Goal: Transaction & Acquisition: Subscribe to service/newsletter

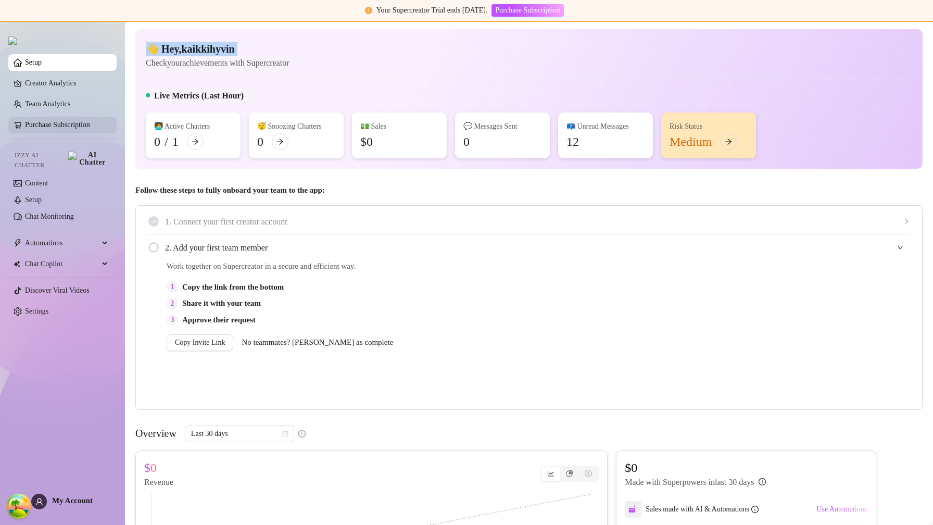
click at [77, 128] on link "Purchase Subscription" at bounding box center [57, 125] width 65 height 8
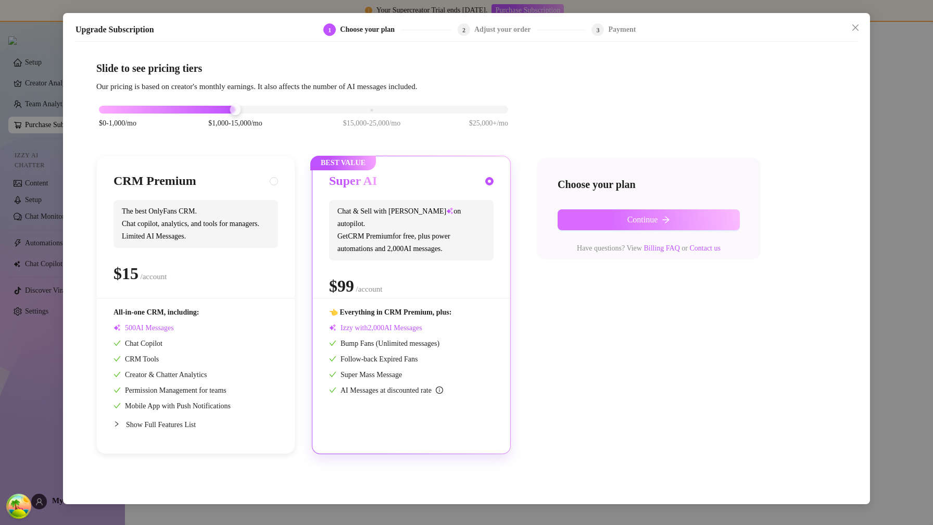
click at [629, 227] on button "Continue" at bounding box center [649, 219] width 182 height 21
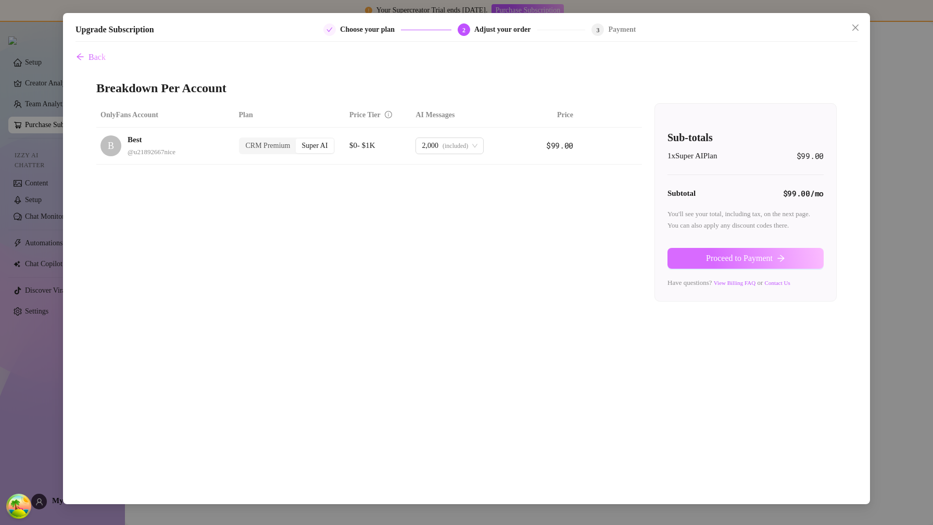
click at [747, 263] on span "Proceed to Payment" at bounding box center [739, 258] width 67 height 9
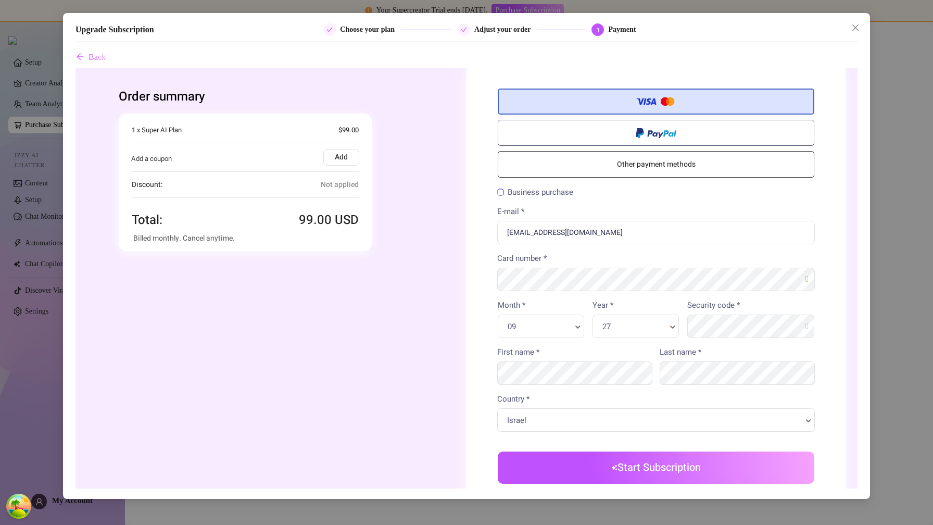
click at [658, 467] on button "Start Subscription" at bounding box center [656, 468] width 317 height 32
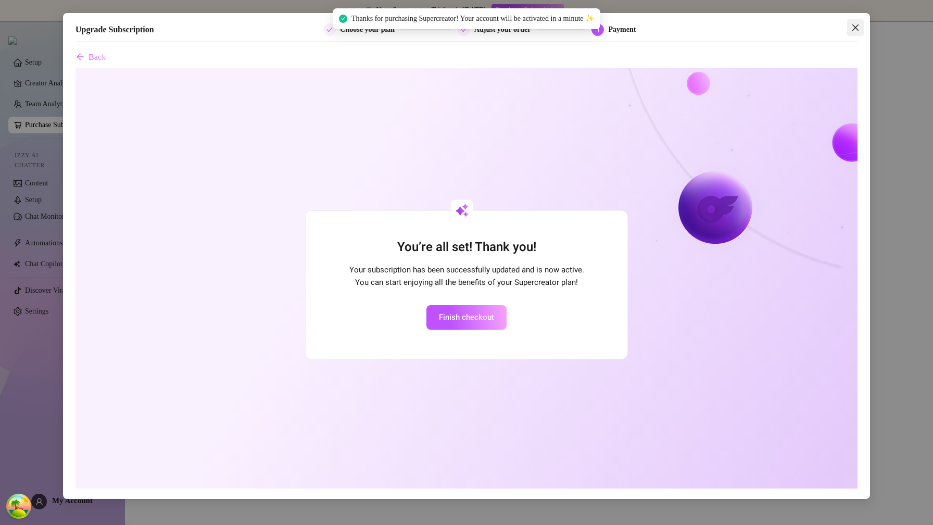
click at [855, 29] on icon "close" at bounding box center [856, 27] width 8 height 8
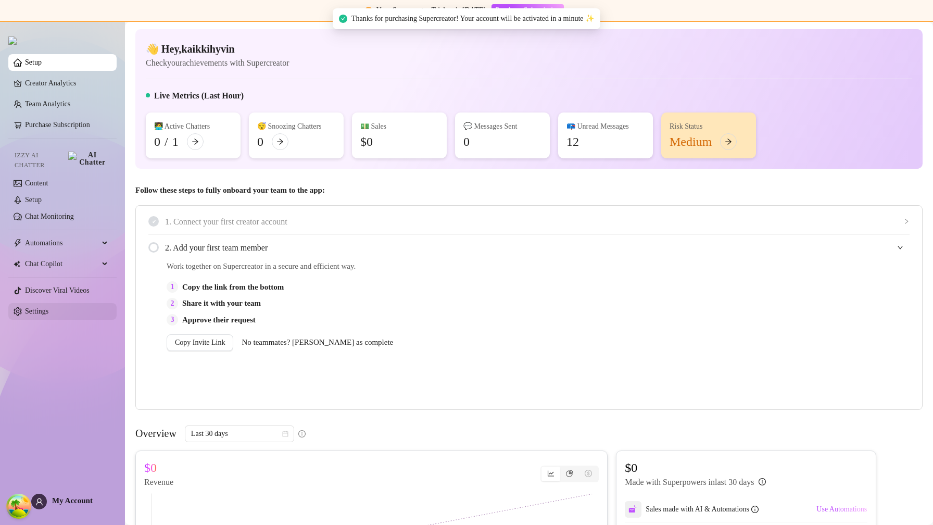
click at [48, 307] on link "Settings" at bounding box center [36, 311] width 23 height 8
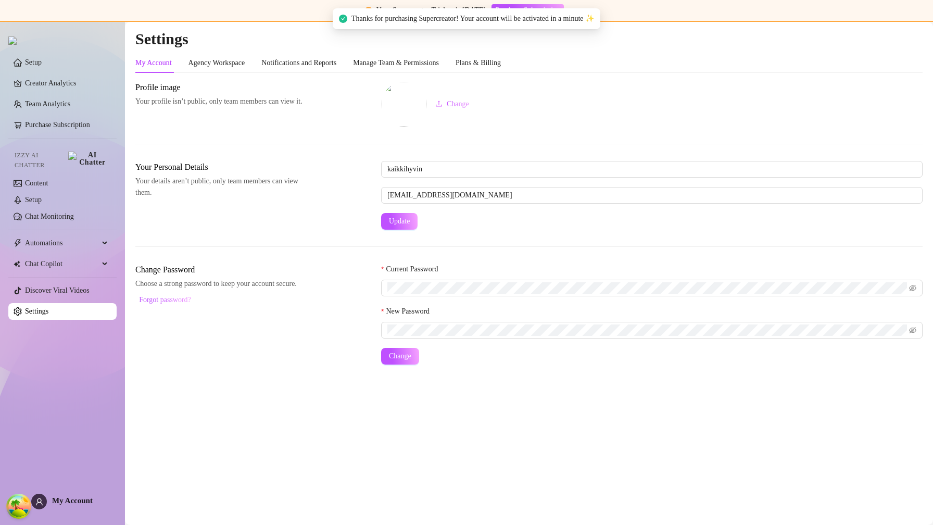
click at [493, 76] on div "My Account Agency Workspace Notifications and Reports Manage Team & Permissions…" at bounding box center [528, 208] width 787 height 311
click at [501, 65] on div "Plans & Billing" at bounding box center [478, 62] width 45 height 11
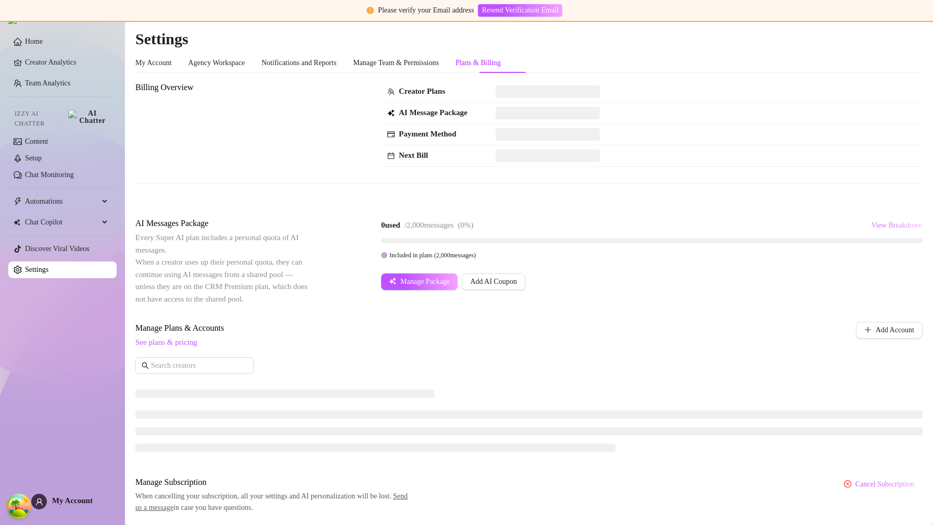
click at [874, 222] on span "View Breakdown" at bounding box center [896, 225] width 51 height 8
click at [874, 221] on button "View Breakdown" at bounding box center [897, 225] width 52 height 17
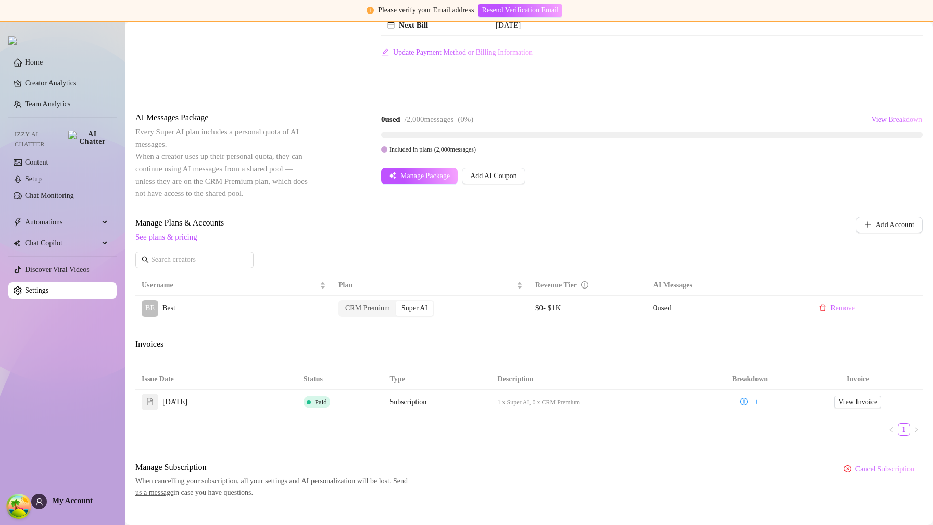
scroll to position [147, 0]
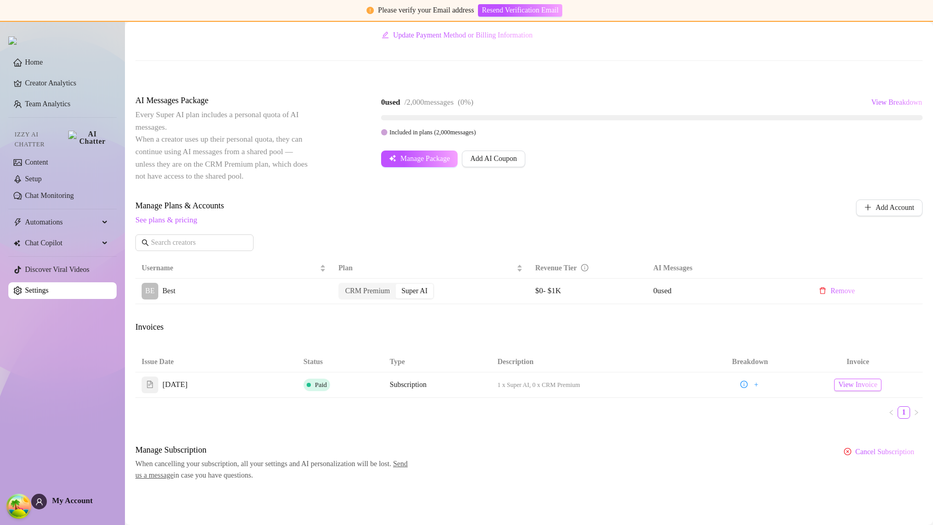
click at [850, 381] on span "View Invoice" at bounding box center [857, 384] width 39 height 11
click at [888, 209] on span "Add Account" at bounding box center [895, 208] width 39 height 8
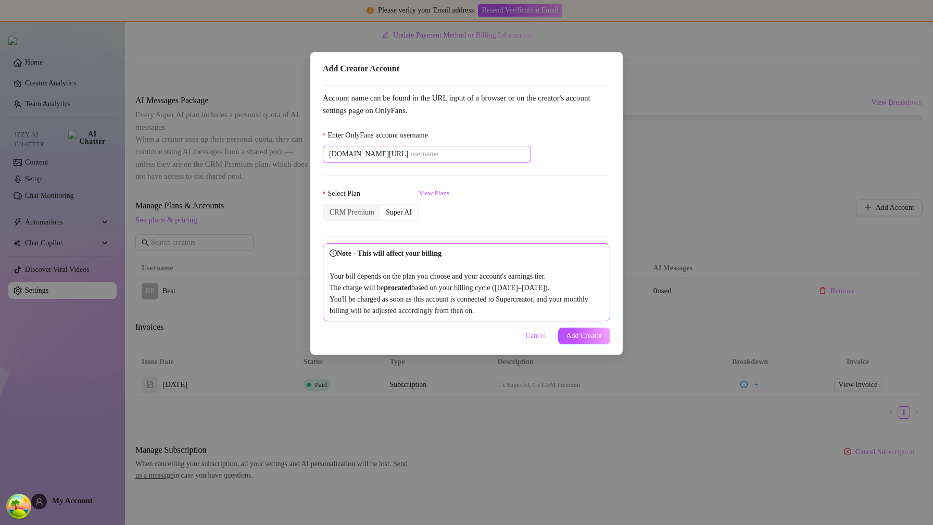
click at [427, 157] on input "Enter OnlyFans account username" at bounding box center [467, 153] width 115 height 11
paste input "savsvania"
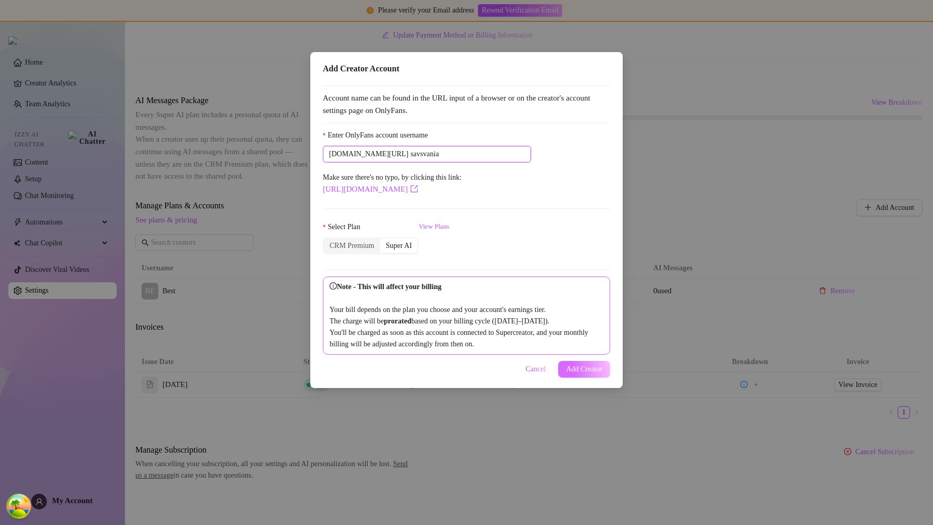
type input "savsvania"
click at [581, 373] on span "Add Creator" at bounding box center [584, 369] width 36 height 8
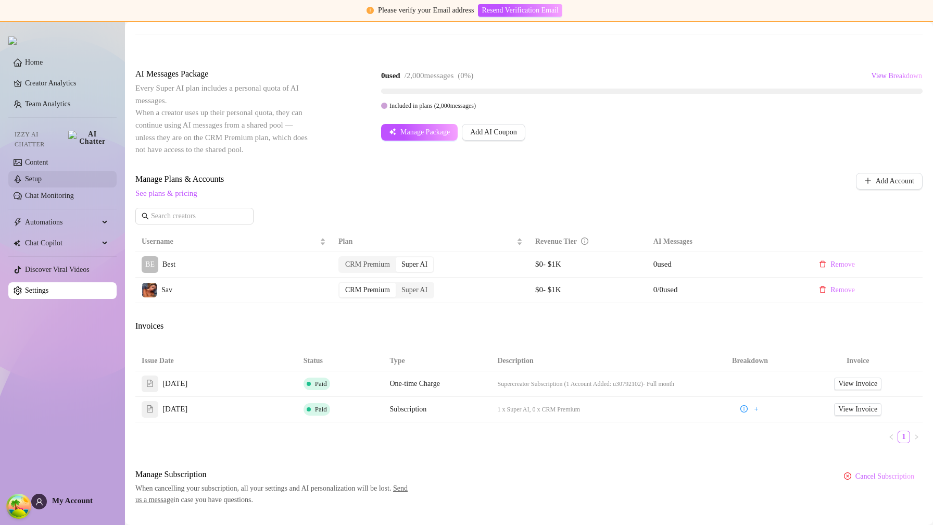
scroll to position [172, 0]
click at [850, 385] on span "View Invoice" at bounding box center [857, 384] width 39 height 11
click at [419, 293] on div "Super AI" at bounding box center [414, 291] width 37 height 15
click at [398, 285] on input "Super AI" at bounding box center [398, 285] width 0 height 0
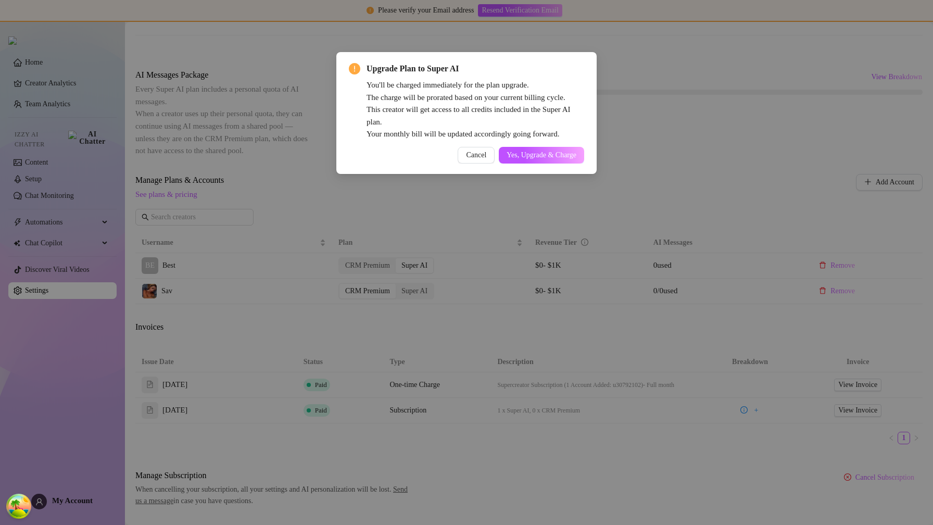
click at [539, 143] on div "Upgrade Plan to Super AI You'll be charged immediately for the plan upgrade. Th…" at bounding box center [466, 112] width 235 height 101
click at [539, 159] on span "Yes, Upgrade & Charge" at bounding box center [542, 155] width 70 height 8
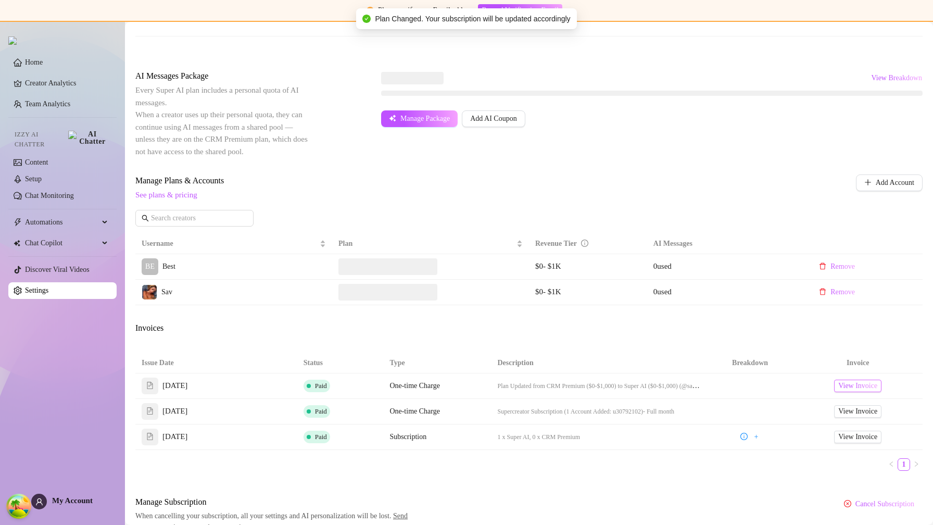
scroll to position [173, 0]
click at [838, 387] on span "View Invoice" at bounding box center [857, 384] width 39 height 11
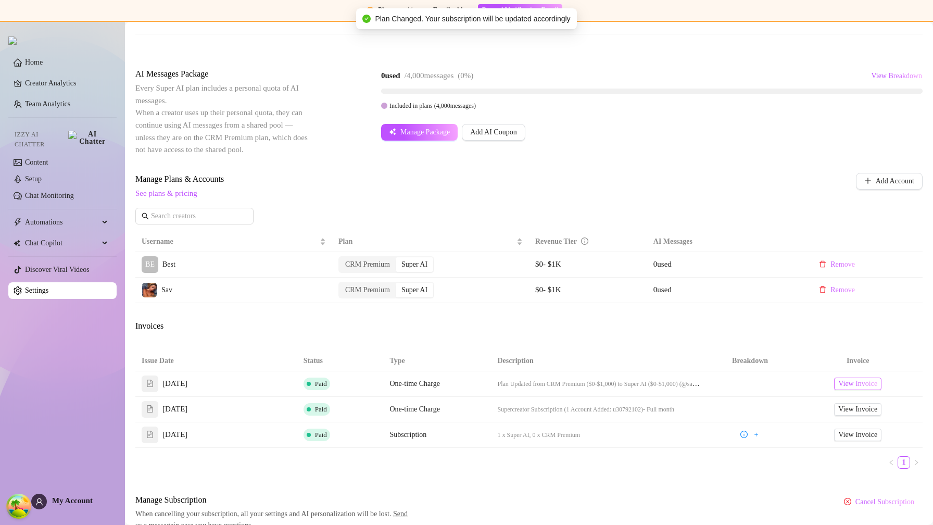
scroll to position [172, 0]
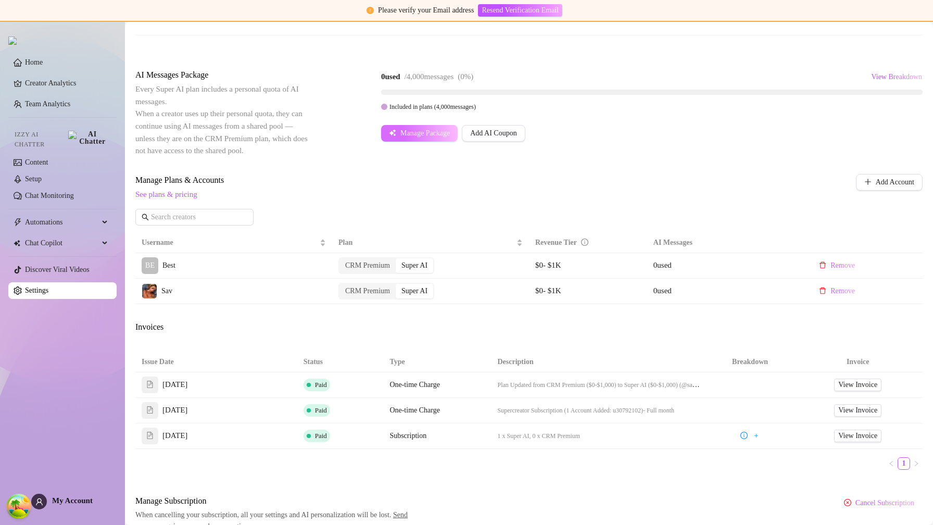
click at [409, 141] on button "Manage Package" at bounding box center [419, 133] width 77 height 17
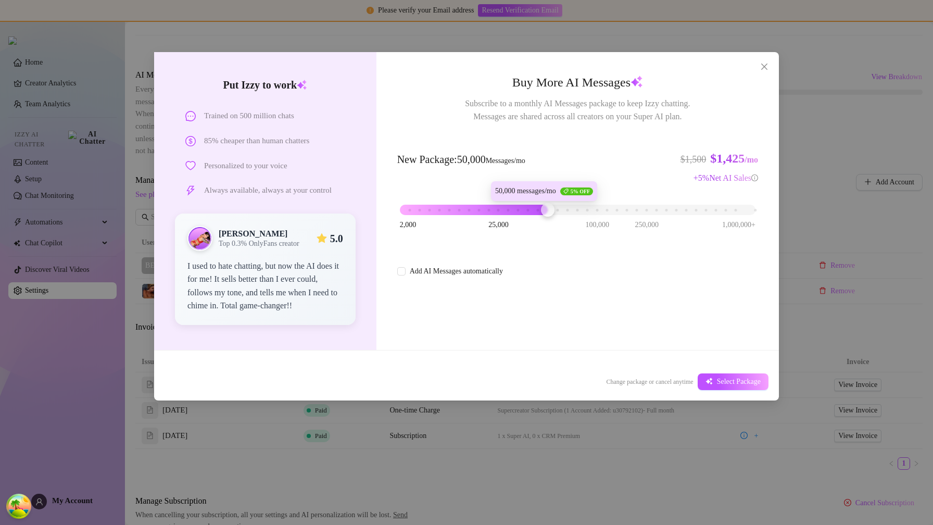
click at [548, 209] on div "2,000 25,000 100,000 250,000 1,000,000+" at bounding box center [578, 206] width 356 height 6
click at [502, 209] on div "2,000 25,000 100,000 250,000 1,000,000+" at bounding box center [578, 206] width 356 height 6
click at [427, 216] on div "2,000 25,000 100,000 250,000 1,000,000+" at bounding box center [577, 211] width 361 height 28
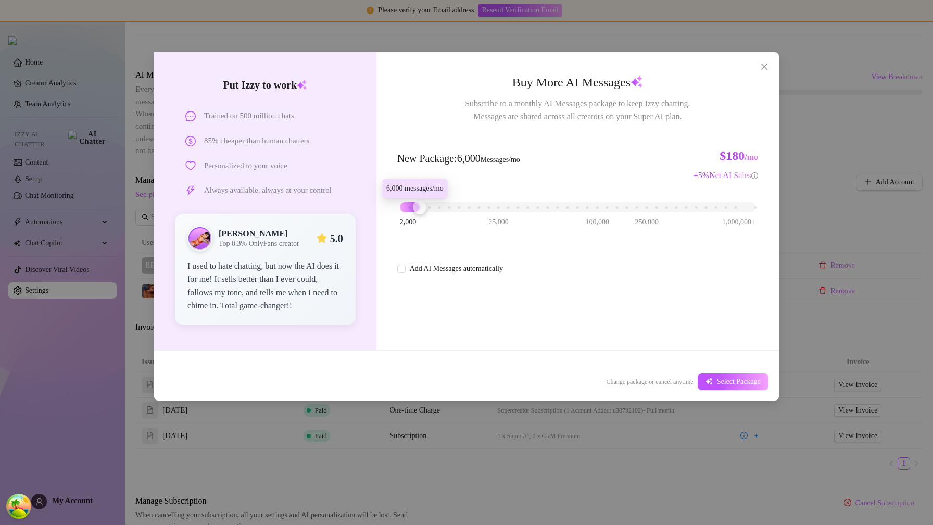
click at [423, 215] on div "2,000 25,000 100,000 250,000 1,000,000+" at bounding box center [577, 208] width 361 height 28
click at [448, 206] on div "2,000 25,000 100,000 250,000 1,000,000+" at bounding box center [578, 203] width 356 height 6
click at [455, 208] on div at bounding box center [450, 208] width 14 height 14
click at [467, 206] on div "2,000 25,000 100,000 250,000 1,000,000+" at bounding box center [578, 203] width 356 height 6
click at [492, 204] on div "2,000 25,000 100,000 250,000 1,000,000+" at bounding box center [578, 203] width 356 height 6
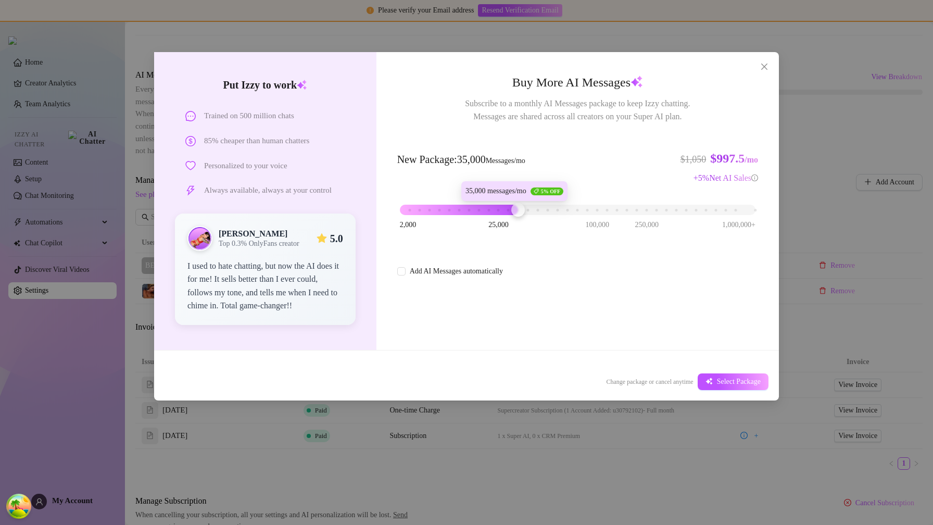
click at [514, 204] on div "2,000 25,000 100,000 250,000 1,000,000+" at bounding box center [578, 206] width 356 height 6
click at [728, 378] on span "Select Package" at bounding box center [739, 382] width 44 height 8
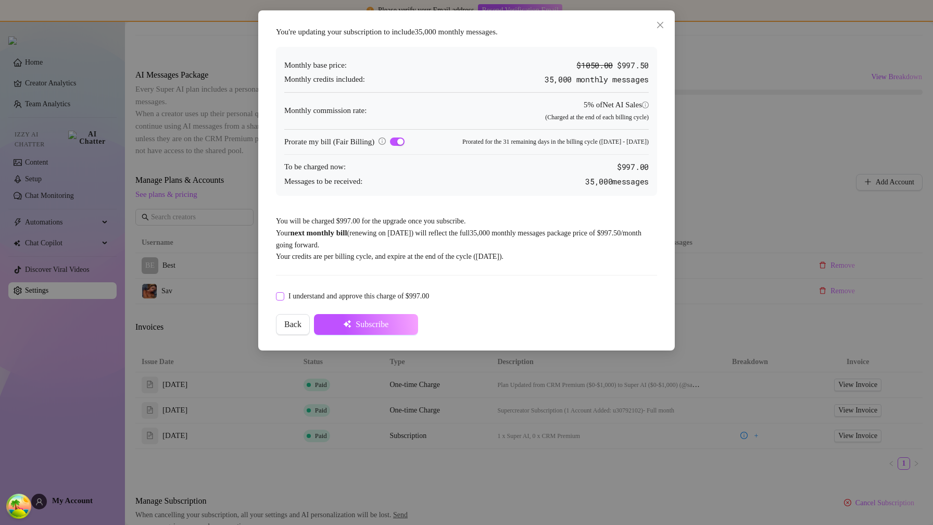
click at [317, 295] on span "I understand and approve this charge of $997.00" at bounding box center [358, 296] width 149 height 11
click at [283, 295] on input "I understand and approve this charge of $997.00" at bounding box center [279, 295] width 7 height 7
checkbox input "true"
click at [354, 320] on button "Subscribe" at bounding box center [366, 324] width 104 height 21
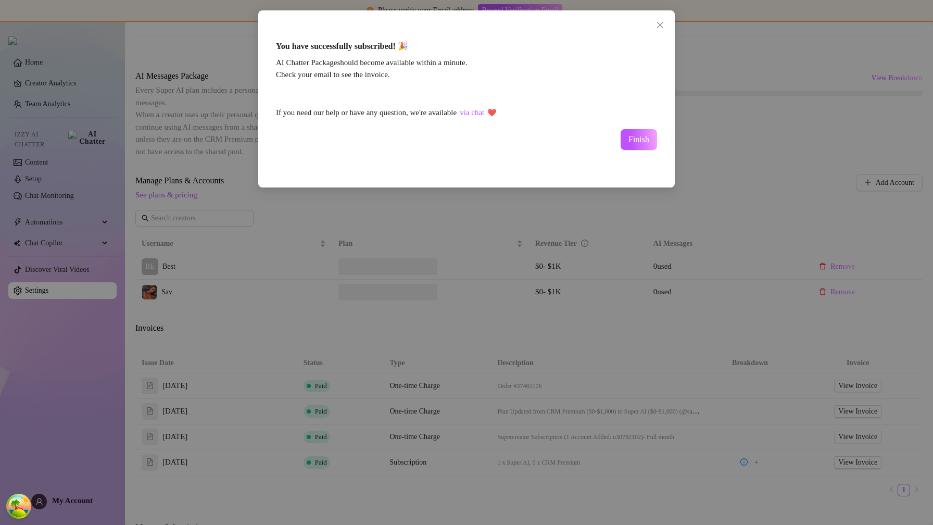
scroll to position [173, 0]
click at [630, 140] on span "Finish" at bounding box center [639, 139] width 21 height 9
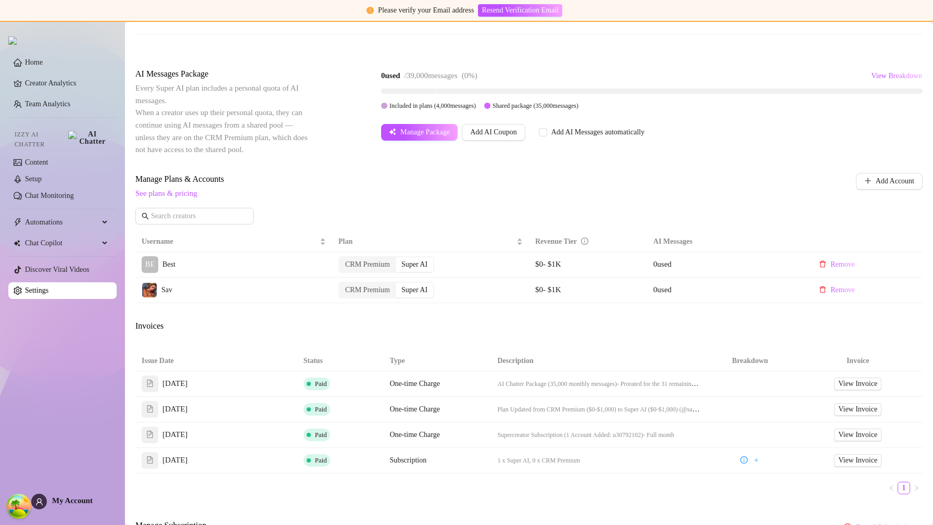
scroll to position [172, 0]
click at [838, 384] on span "View Invoice" at bounding box center [857, 384] width 39 height 11
click at [397, 132] on button "Manage Package" at bounding box center [419, 133] width 77 height 17
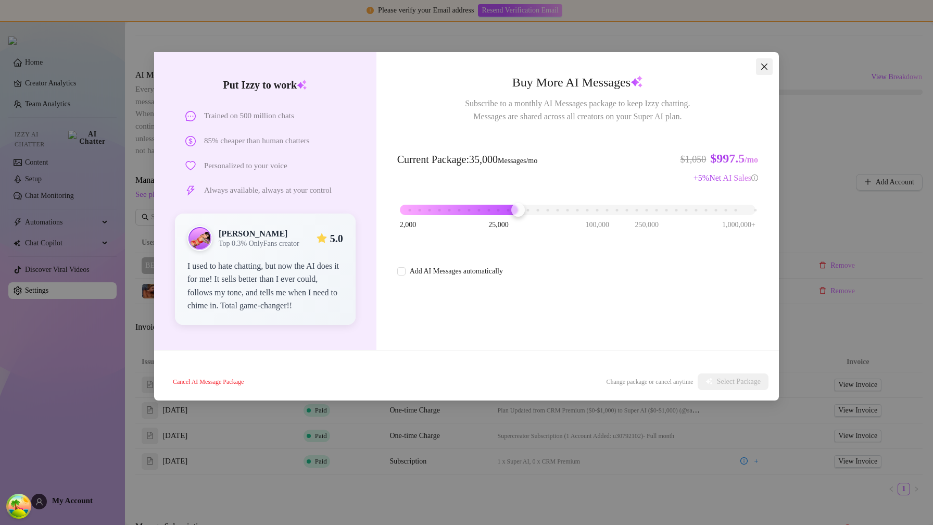
click at [759, 68] on span "Close" at bounding box center [764, 66] width 17 height 8
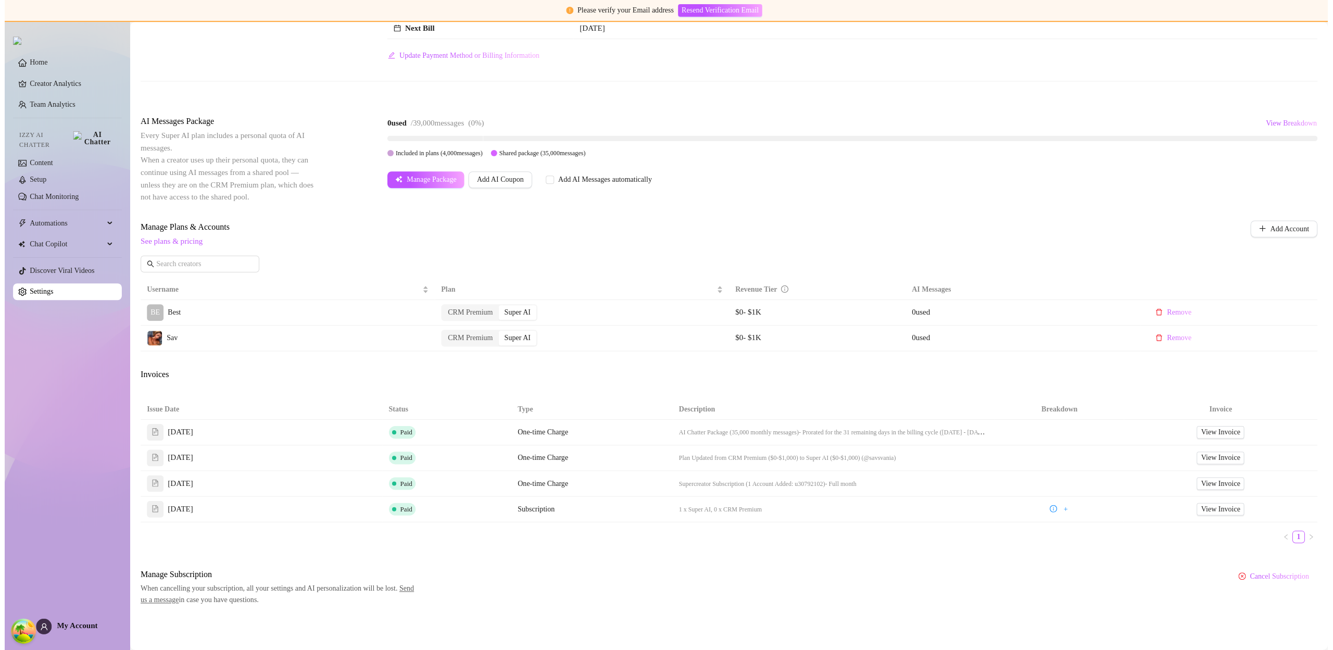
scroll to position [124, 0]
